Goal: Information Seeking & Learning: Learn about a topic

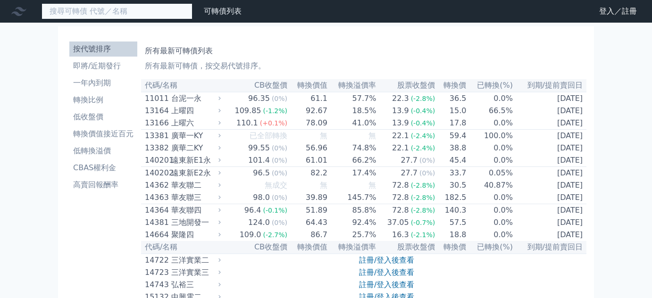
drag, startPoint x: 0, startPoint y: 0, endPoint x: 175, endPoint y: 13, distance: 175.0
click at [175, 13] on input at bounding box center [117, 11] width 151 height 16
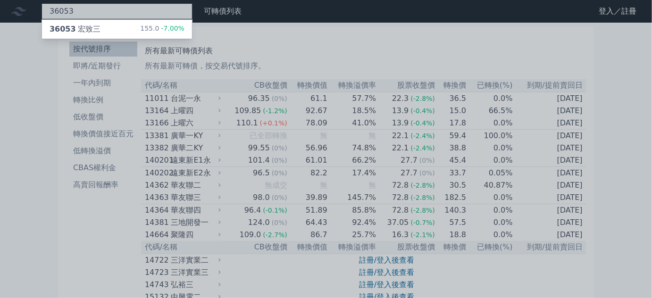
type input "36053"
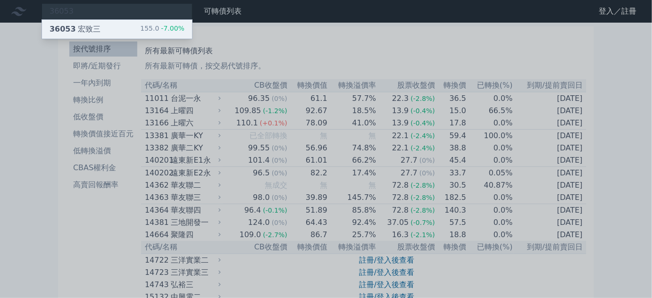
click at [163, 29] on span "-7.00%" at bounding box center [171, 29] width 25 height 8
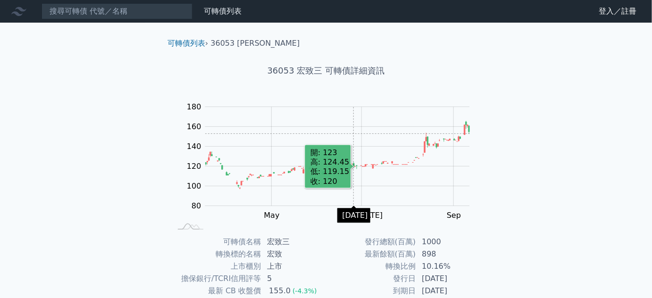
scroll to position [138, 0]
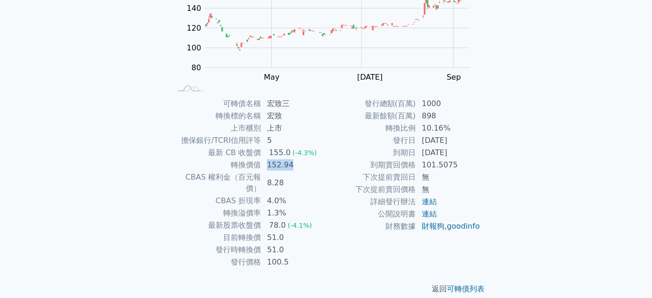
drag, startPoint x: 262, startPoint y: 165, endPoint x: 297, endPoint y: 167, distance: 35.0
click at [292, 163] on tr "轉換價值 152.94" at bounding box center [248, 165] width 155 height 12
click at [298, 179] on td "8.28" at bounding box center [293, 183] width 65 height 24
click at [298, 228] on tbody "可轉債名稱 宏致三 轉換標的名稱 宏致 上市櫃別 上市 擔保銀行/TCRI信用評等 5 最新 CB 收盤價 155.0 (-4.3%) 轉換價值 152.94…" at bounding box center [248, 183] width 155 height 171
click at [267, 244] on td "51.0" at bounding box center [293, 250] width 65 height 12
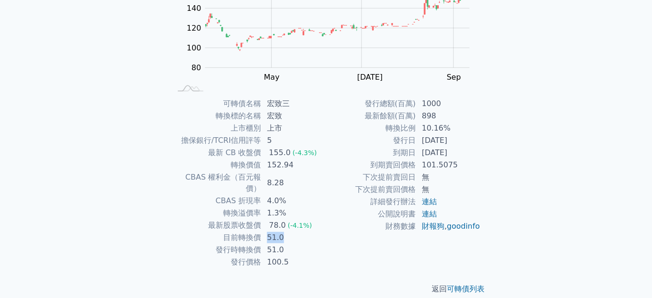
drag, startPoint x: 264, startPoint y: 226, endPoint x: 293, endPoint y: 223, distance: 29.4
click at [293, 232] on td "51.0" at bounding box center [293, 238] width 65 height 12
click at [439, 118] on td "898" at bounding box center [448, 116] width 65 height 12
click at [434, 140] on td "[DATE]" at bounding box center [448, 140] width 65 height 12
